Goal: Task Accomplishment & Management: Complete application form

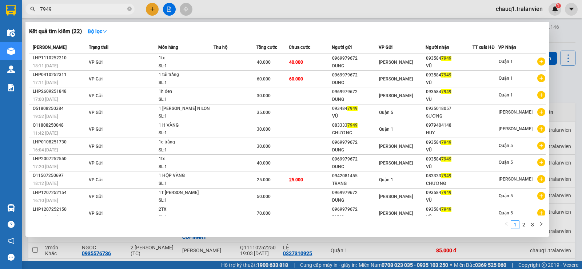
click at [153, 10] on div at bounding box center [291, 134] width 582 height 269
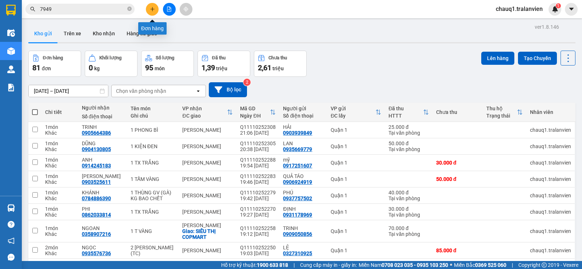
click at [148, 8] on button at bounding box center [152, 9] width 13 height 13
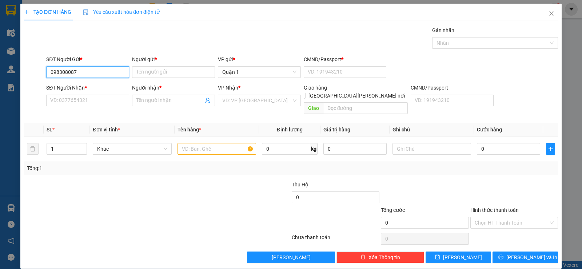
type input "0983080878"
click at [59, 85] on div "0983080878 - LỢI" at bounding box center [86, 87] width 73 height 8
type input "LỢI"
type input "1"
type input "0987874399"
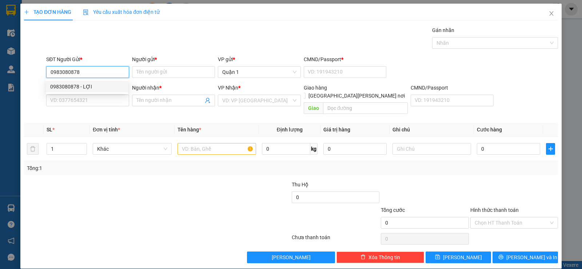
type input "DIỄM"
type input "0983080878"
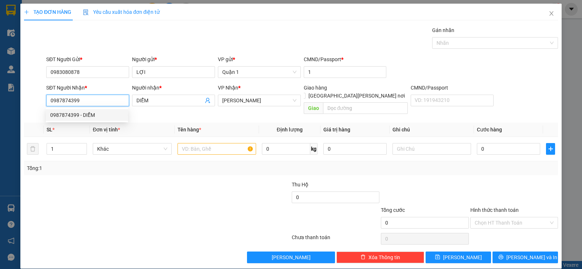
drag, startPoint x: 90, startPoint y: 101, endPoint x: 0, endPoint y: 115, distance: 91.3
click at [0, 115] on div "TẠO ĐƠN HÀNG Yêu cầu xuất [PERSON_NAME] điện tử Transit Pickup Surcharge Ids Tr…" at bounding box center [291, 134] width 582 height 269
type input "0987874399"
click at [73, 117] on div "0987874399 - DIỄM" at bounding box center [86, 115] width 73 height 8
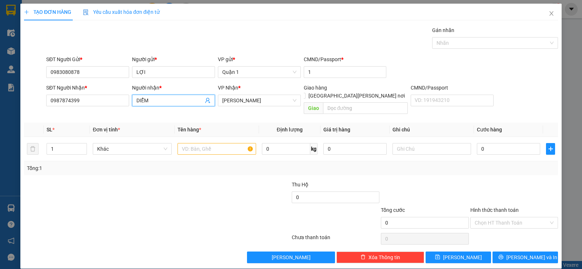
drag, startPoint x: 177, startPoint y: 96, endPoint x: 133, endPoint y: 97, distance: 44.4
click at [133, 97] on span "DIỄM" at bounding box center [173, 101] width 83 height 12
type input "D"
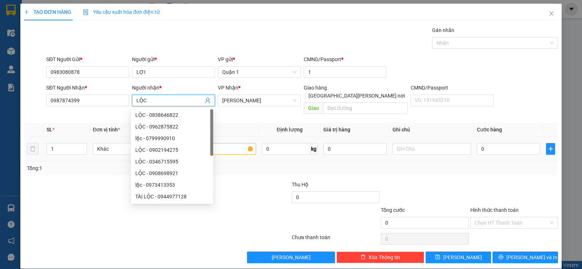
type input "LỘC"
click at [220, 143] on input "text" at bounding box center [217, 149] width 79 height 12
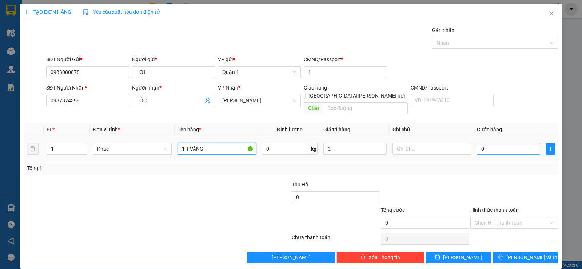
type input "1 T VÀNG"
click at [513, 143] on input "0" at bounding box center [508, 149] width 63 height 12
type input "3"
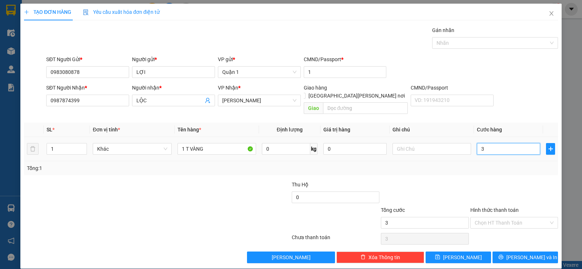
type input "30"
type input "30.000"
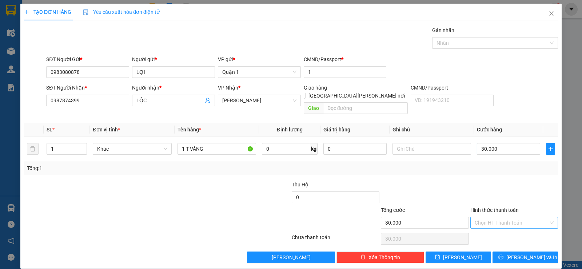
click at [531, 217] on input "Hình thức thanh toán" at bounding box center [512, 222] width 74 height 11
click at [501, 228] on div "Tại văn phòng" at bounding box center [509, 229] width 78 height 8
type input "0"
click at [516, 253] on span "[PERSON_NAME] và In" at bounding box center [531, 257] width 51 height 8
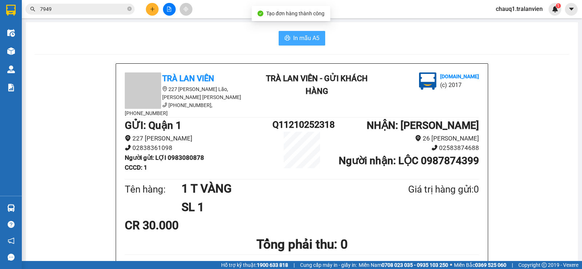
click at [293, 38] on span "In mẫu A5" at bounding box center [306, 37] width 26 height 9
drag, startPoint x: 122, startPoint y: 37, endPoint x: 150, endPoint y: 31, distance: 28.6
click at [123, 37] on div "In mẫu A5" at bounding box center [302, 38] width 535 height 15
click at [286, 39] on icon "printer" at bounding box center [287, 38] width 6 height 6
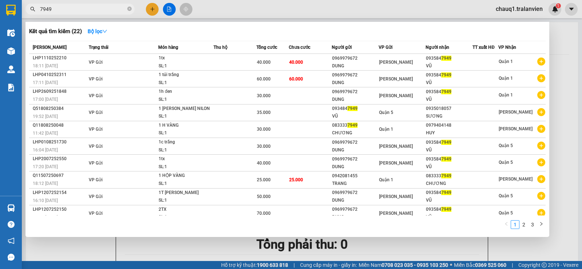
click at [75, 7] on input "7949" at bounding box center [83, 9] width 86 height 8
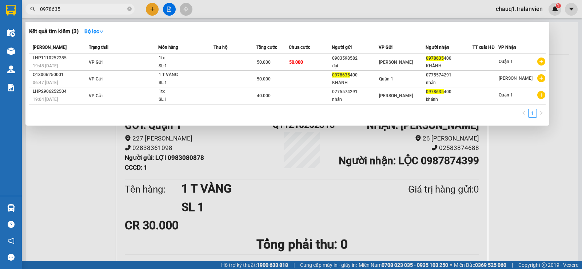
type input "0978635"
